Goal: Task Accomplishment & Management: Manage account settings

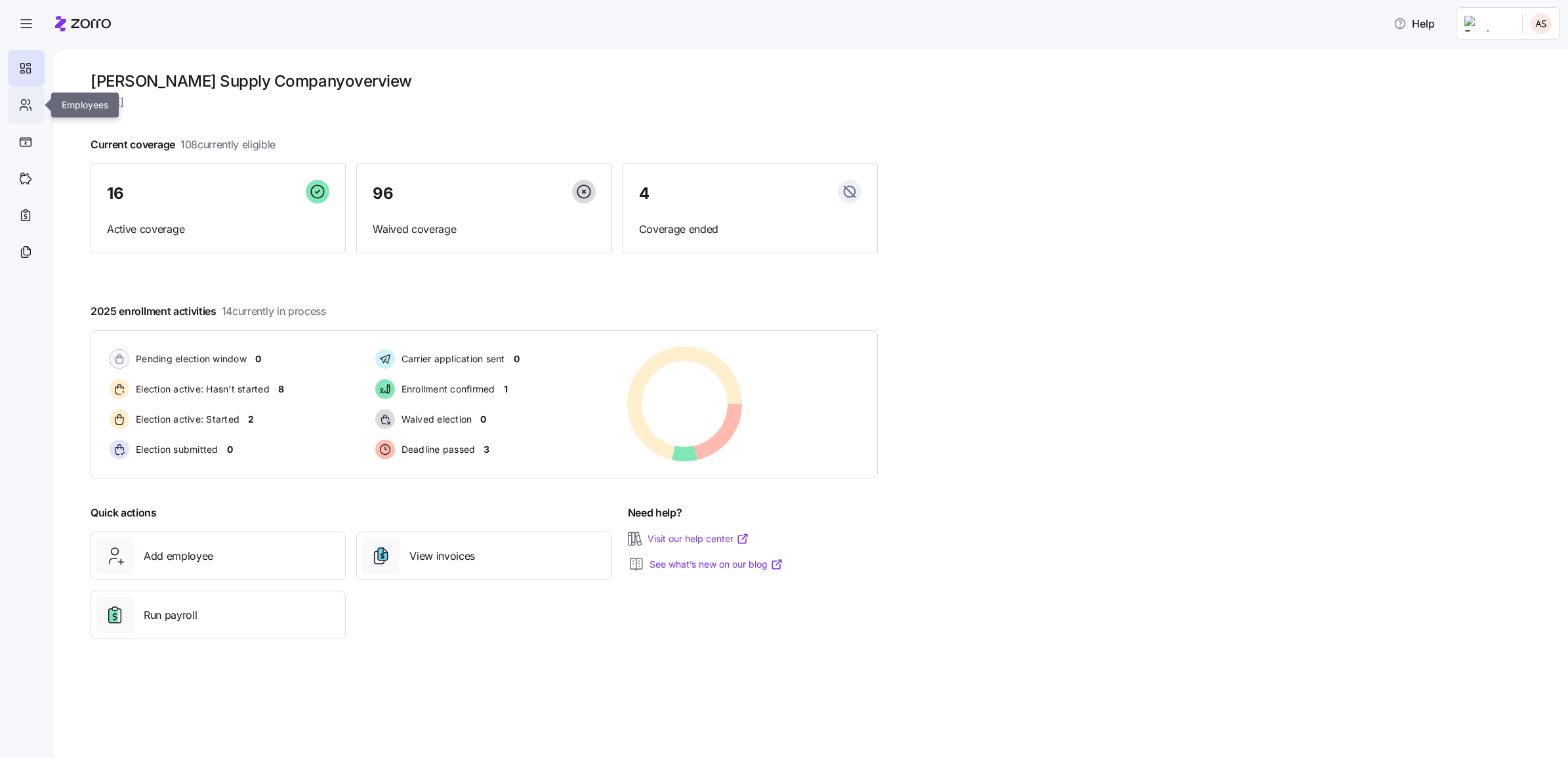
click at [30, 98] on icon at bounding box center [25, 105] width 14 height 16
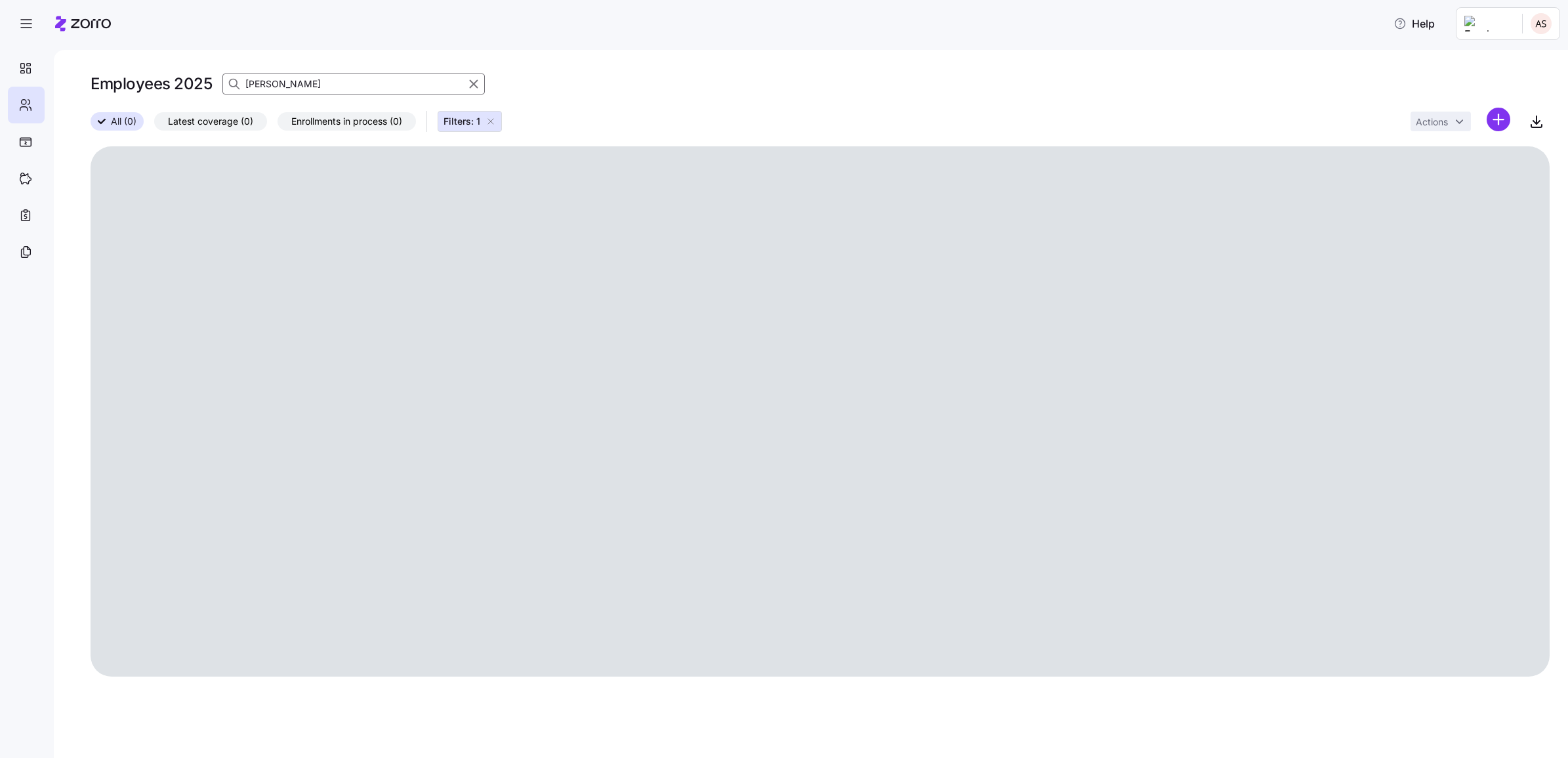
click at [472, 84] on icon "button" at bounding box center [473, 84] width 14 height 16
drag, startPoint x: 391, startPoint y: 86, endPoint x: 292, endPoint y: 86, distance: 99.0
click at [390, 86] on div "Employees 2025" at bounding box center [820, 84] width 1459 height 26
click at [240, 82] on span "button" at bounding box center [235, 83] width 25 height 25
type input "may"
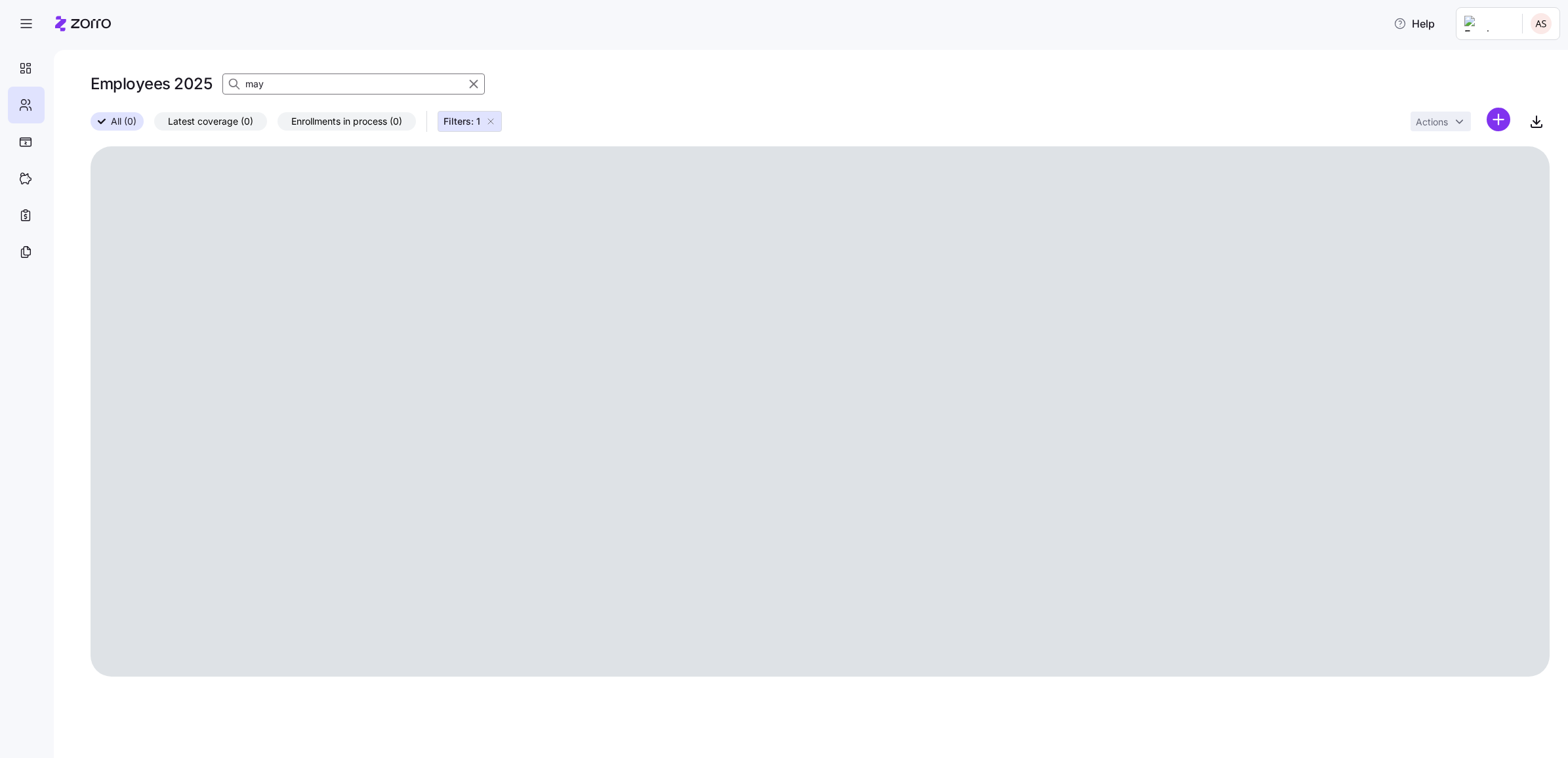
click at [244, 83] on div at bounding box center [234, 83] width 22 height 20
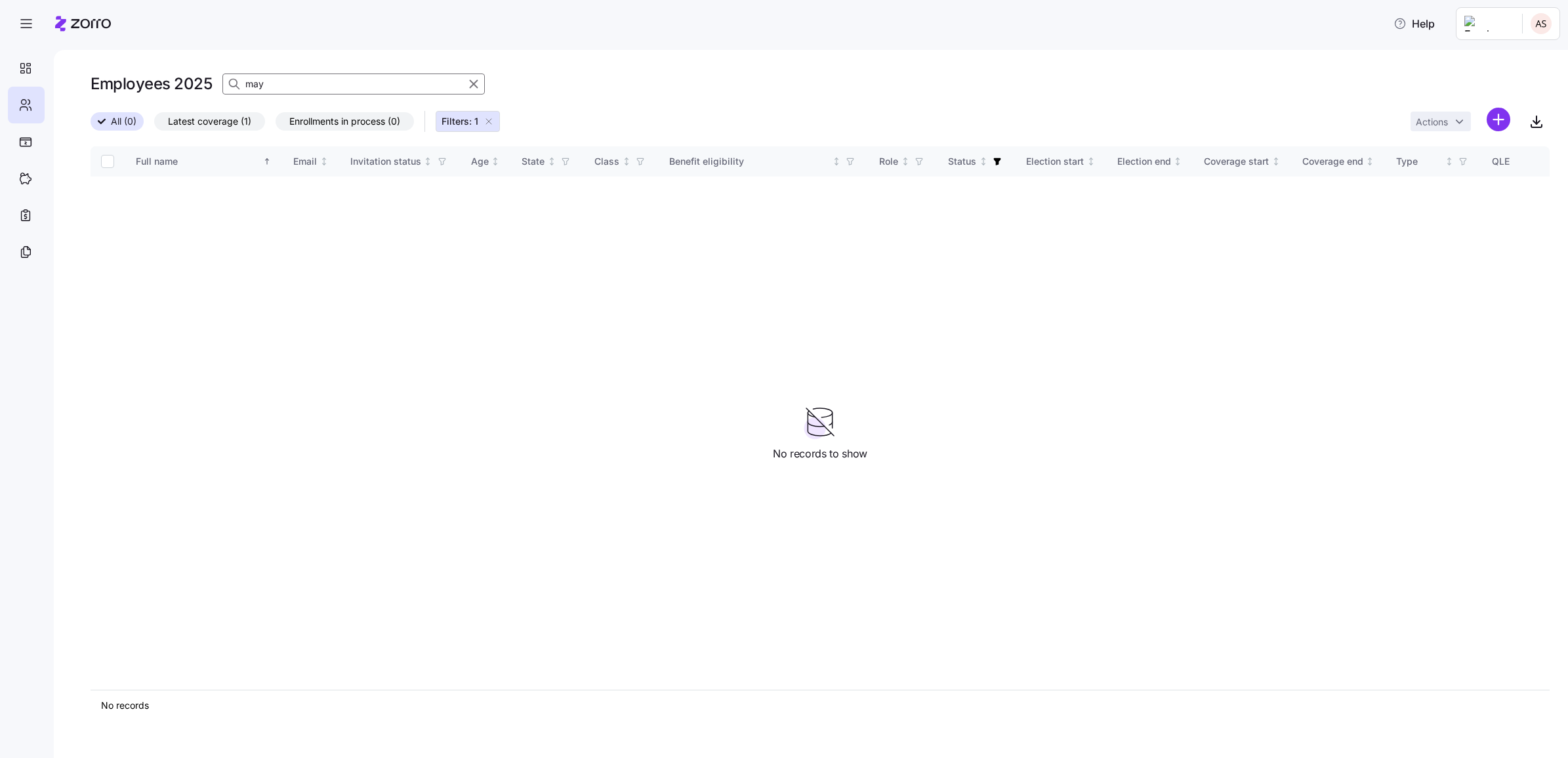
click at [253, 84] on input "may" at bounding box center [353, 84] width 263 height 21
drag, startPoint x: 476, startPoint y: 83, endPoint x: 184, endPoint y: 122, distance: 294.6
click at [476, 83] on icon "button" at bounding box center [473, 84] width 14 height 16
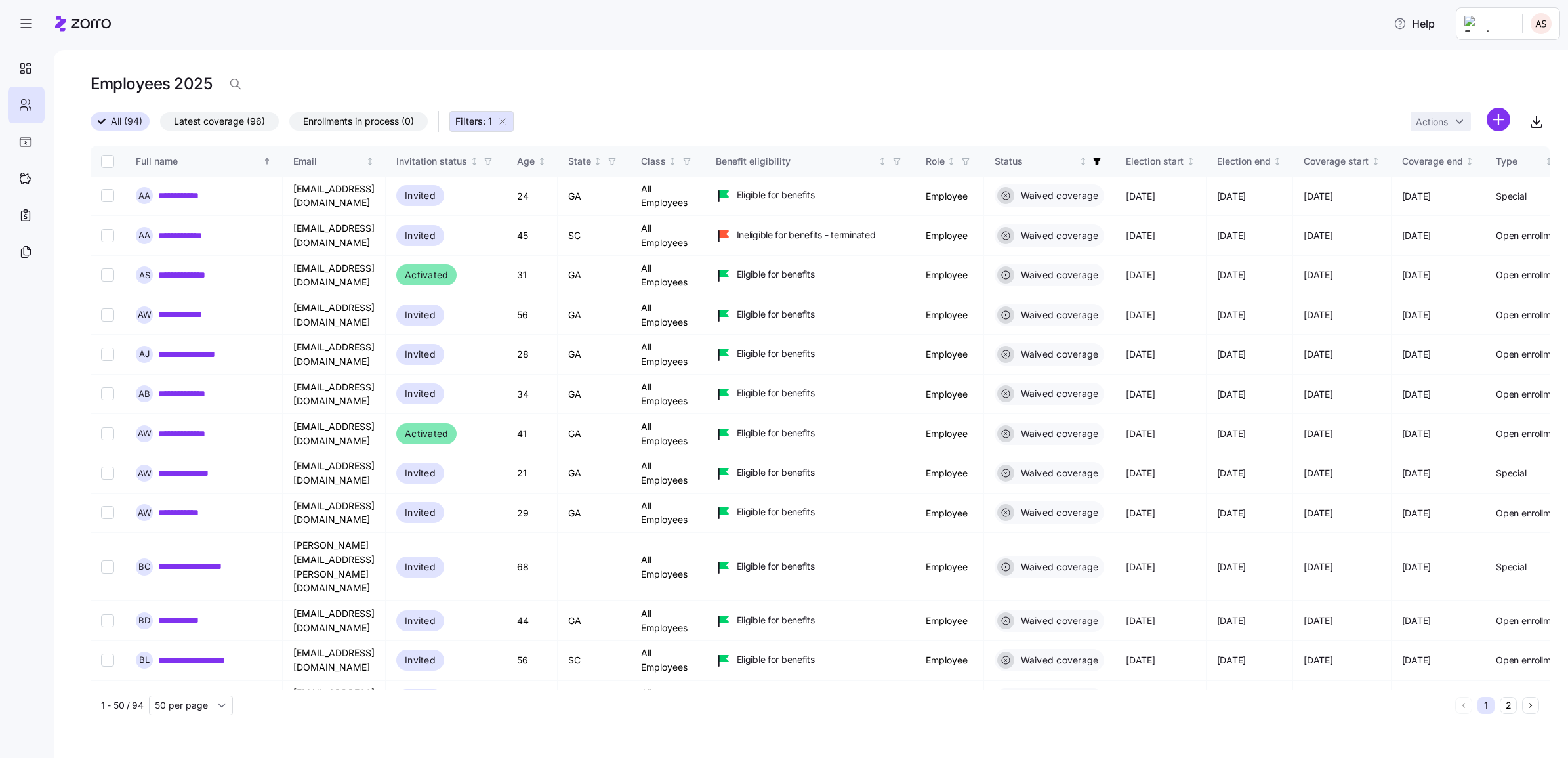
click at [193, 122] on span "Latest coverage (96)" at bounding box center [220, 121] width 92 height 17
click at [160, 125] on input "Latest coverage (96)" at bounding box center [160, 125] width 0 height 0
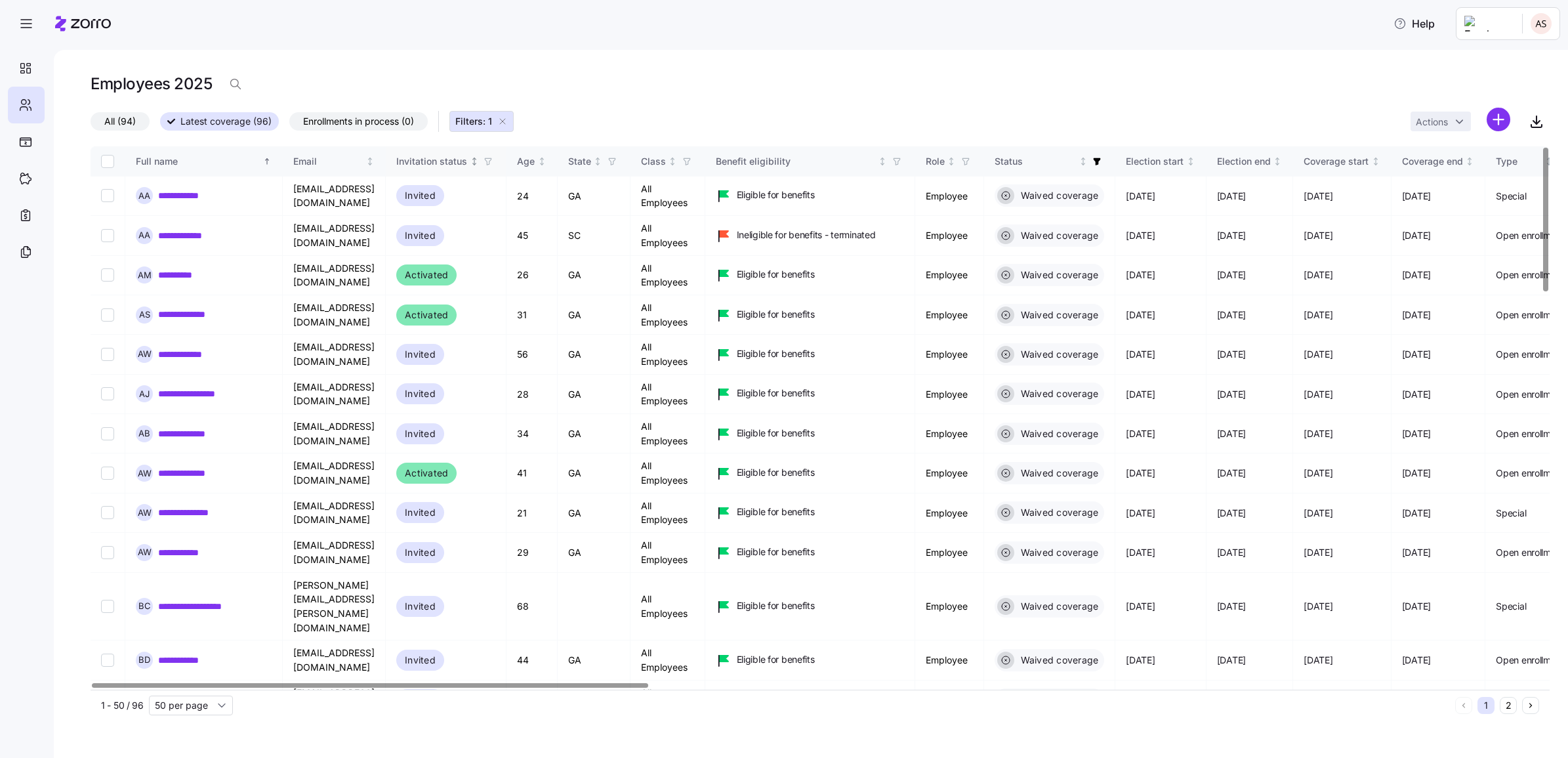
click at [467, 159] on div "Invitation status" at bounding box center [431, 161] width 71 height 14
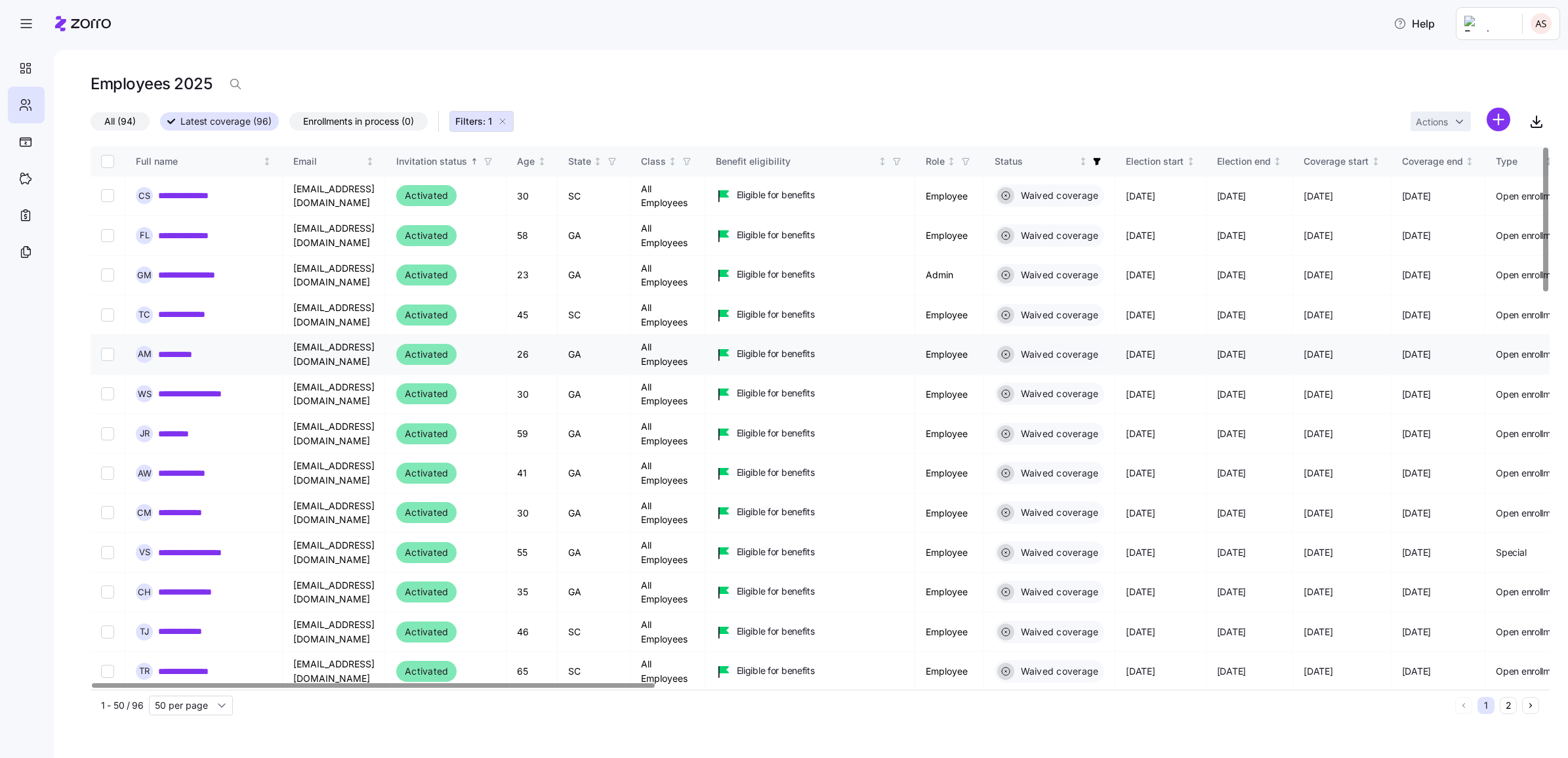
click at [214, 355] on link "**********" at bounding box center [190, 354] width 64 height 13
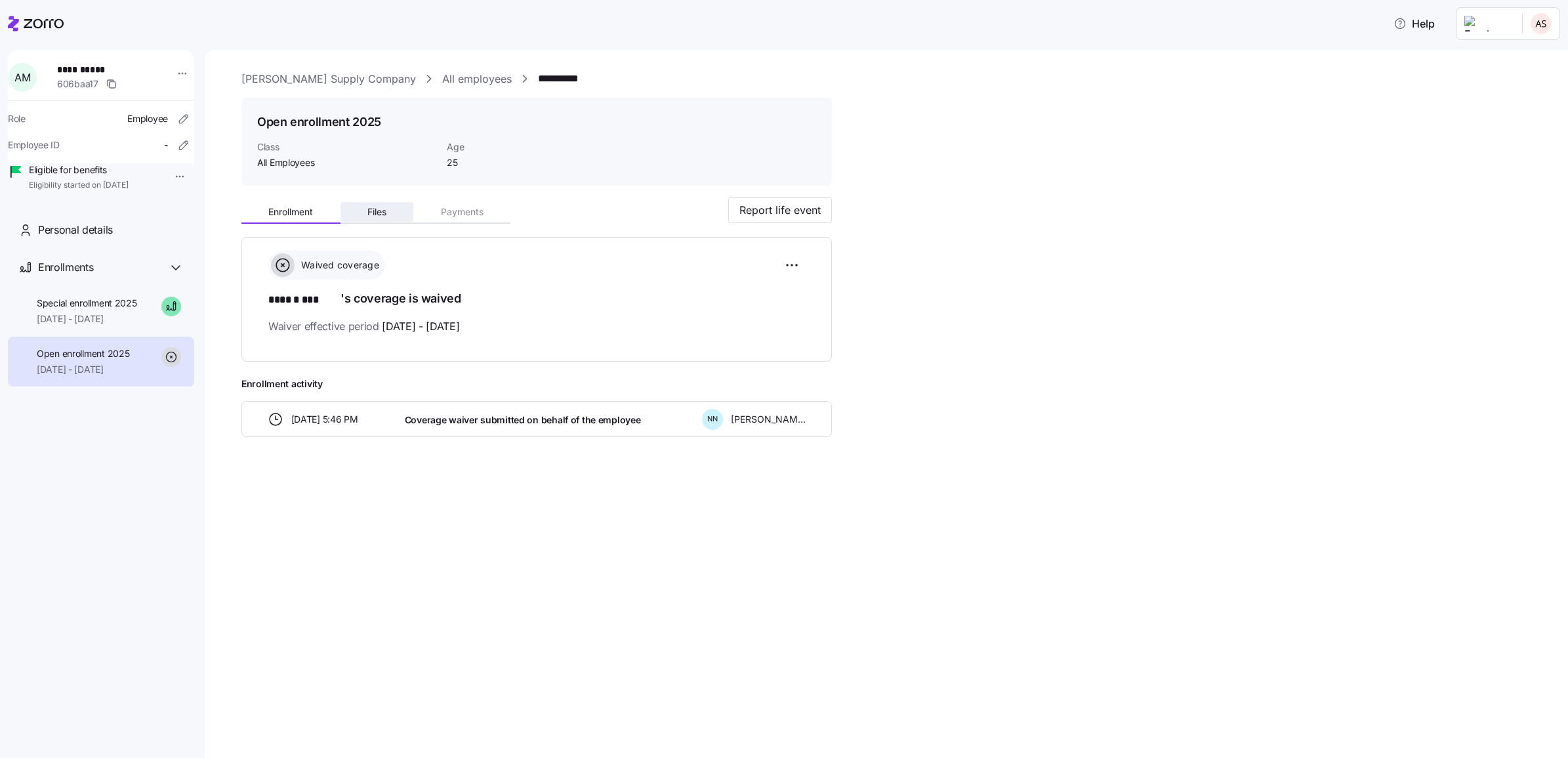
click at [379, 209] on span "Files" at bounding box center [376, 212] width 19 height 9
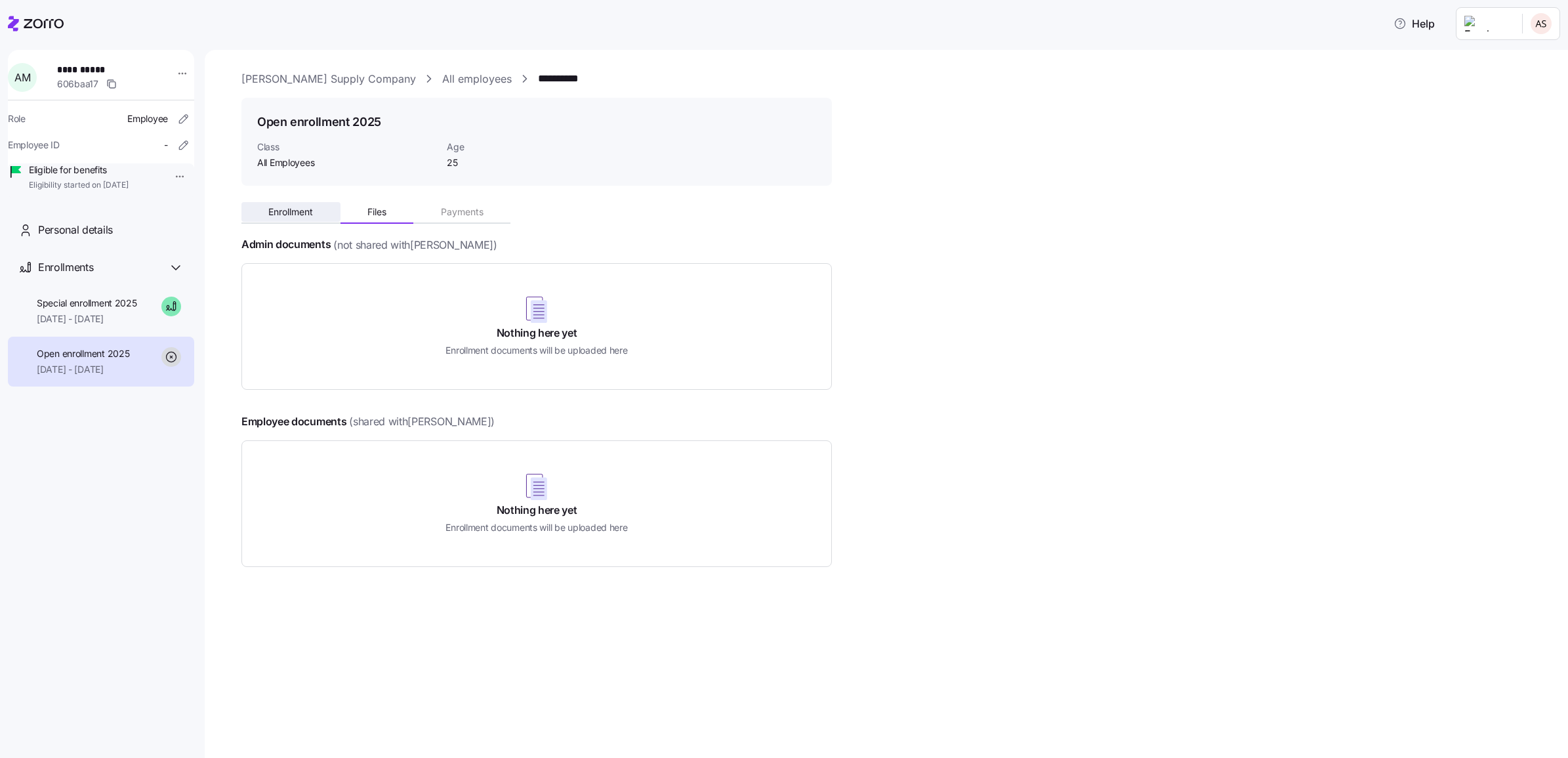
click at [279, 214] on span "Enrollment" at bounding box center [291, 212] width 45 height 9
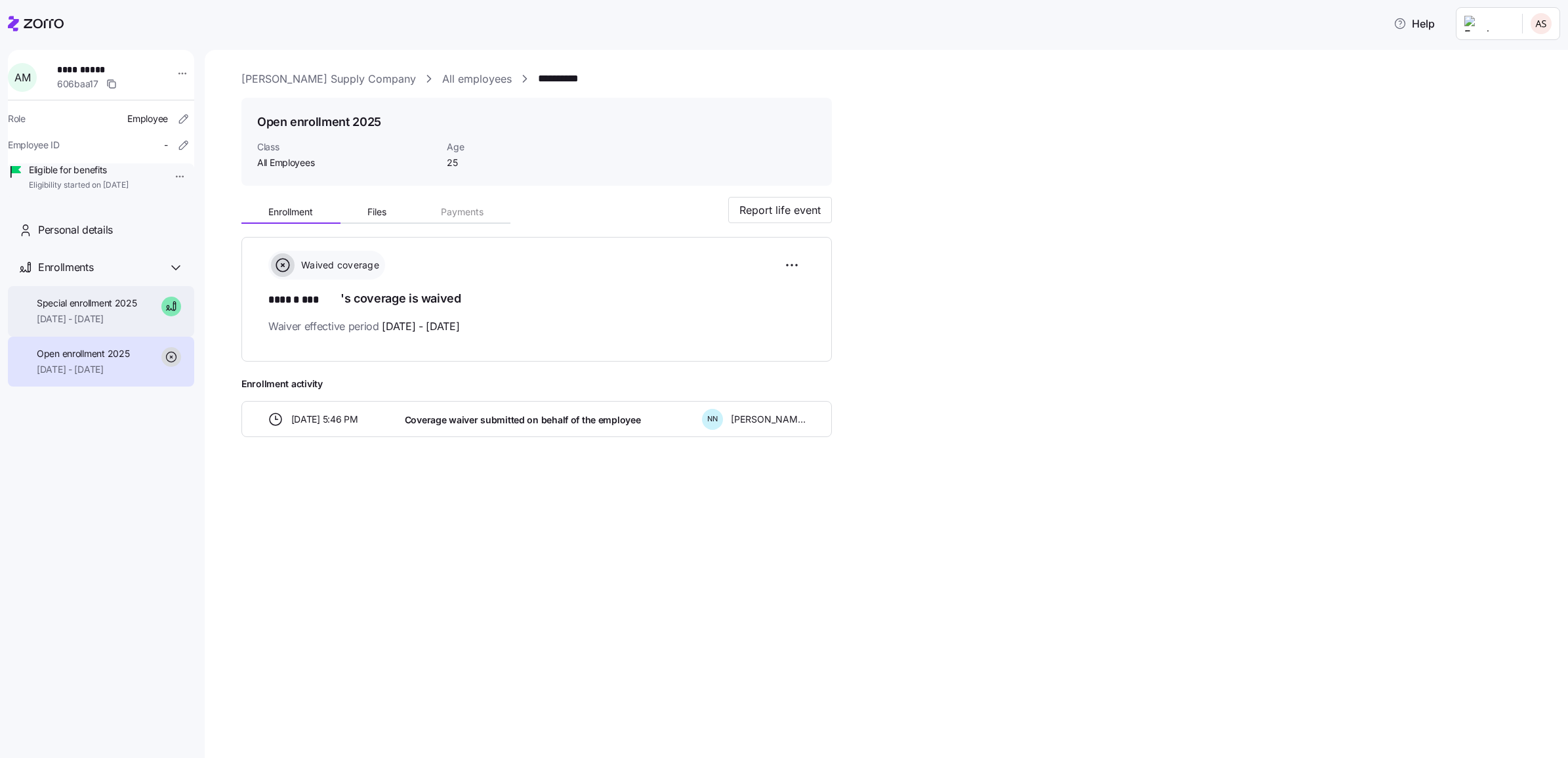
click at [120, 326] on span "[DATE] - [DATE]" at bounding box center [86, 318] width 100 height 13
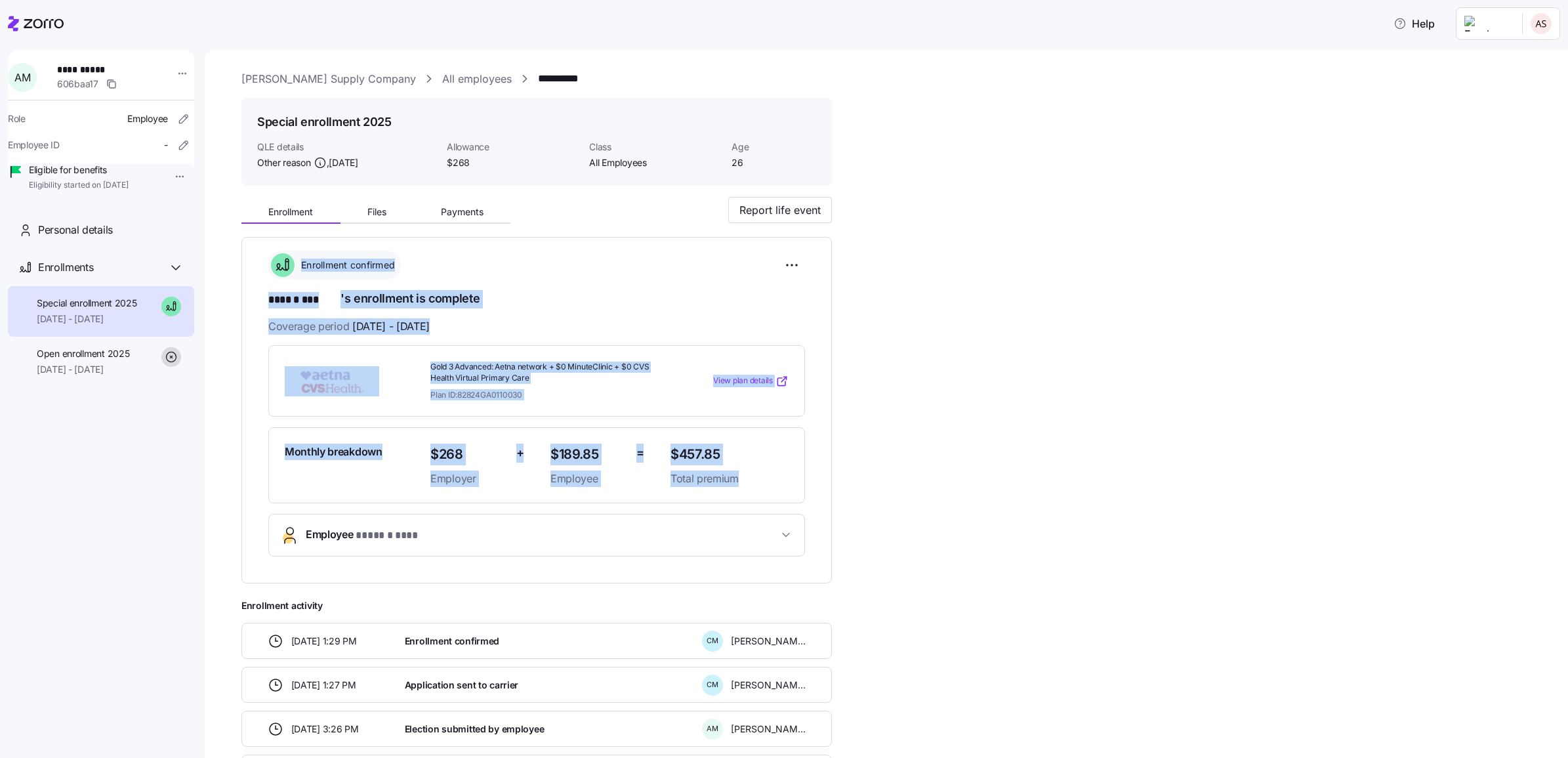
drag, startPoint x: 242, startPoint y: 245, endPoint x: 815, endPoint y: 546, distance: 647.2
click at [815, 546] on div "**********" at bounding box center [886, 404] width 1363 height 708
drag, startPoint x: 815, startPoint y: 546, endPoint x: 683, endPoint y: 463, distance: 155.9
